Goal: Information Seeking & Learning: Learn about a topic

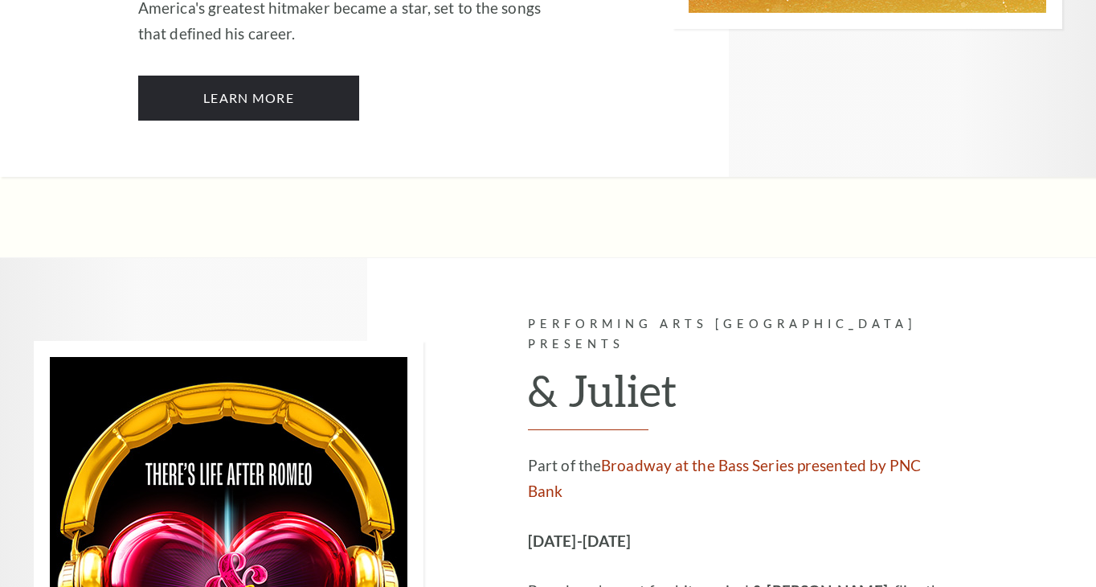
scroll to position [4409, 0]
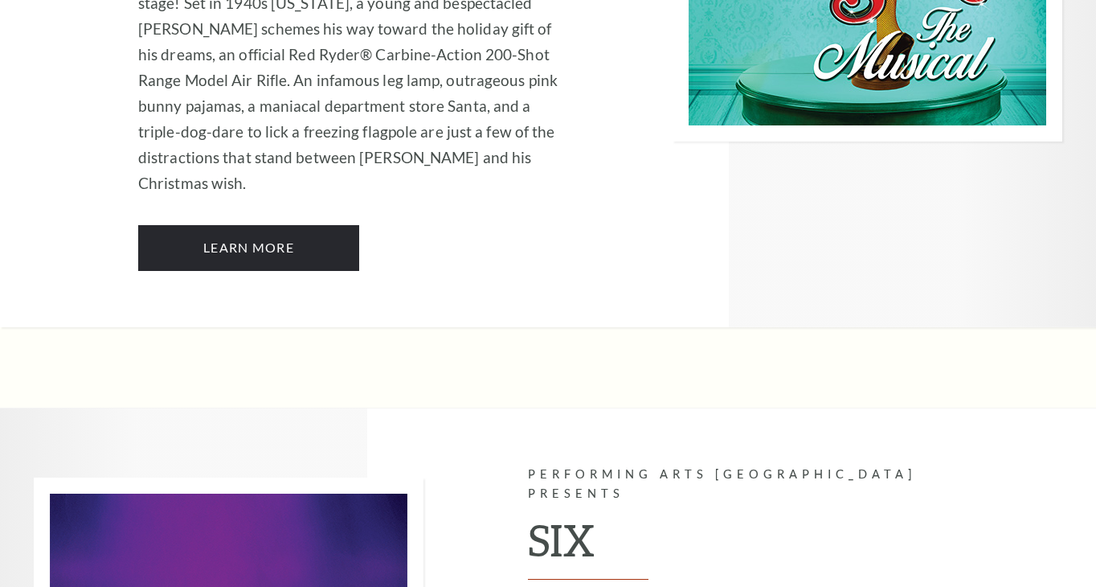
scroll to position [5807, 0]
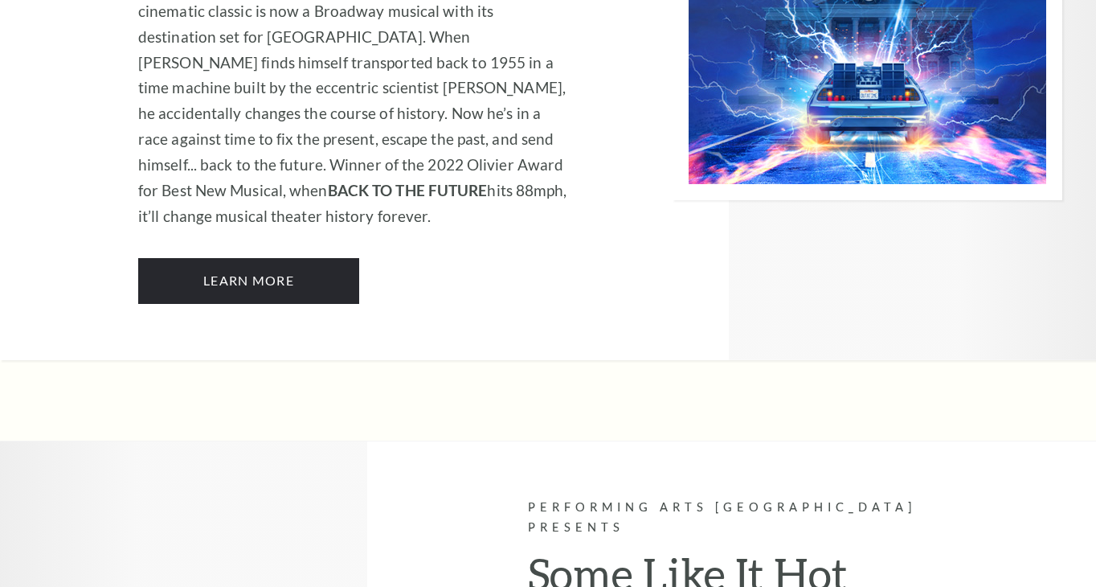
scroll to position [7277, 0]
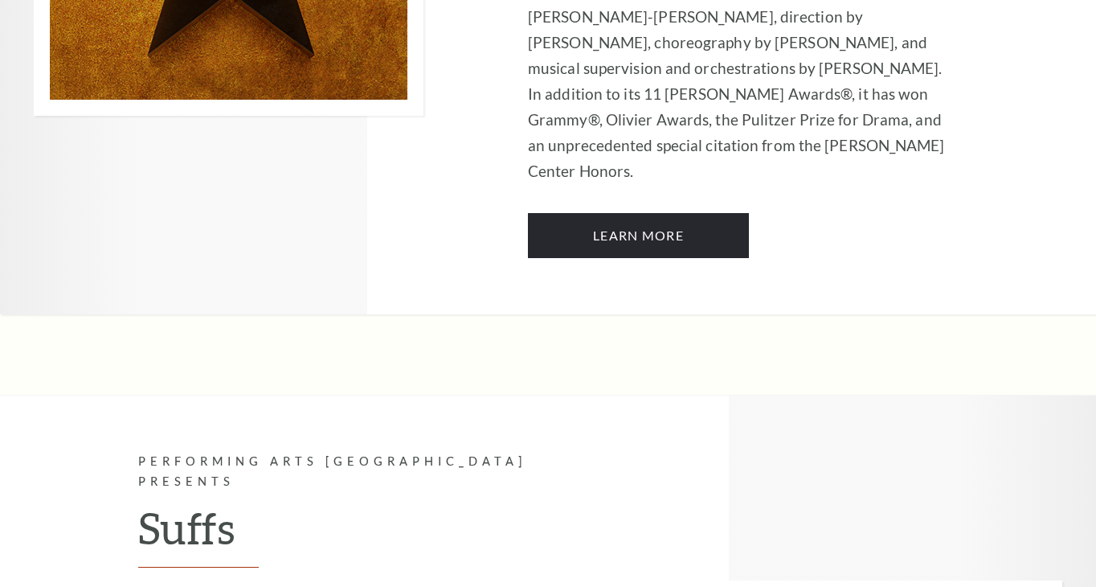
scroll to position [11374, 0]
